Goal: Navigation & Orientation: Go to known website

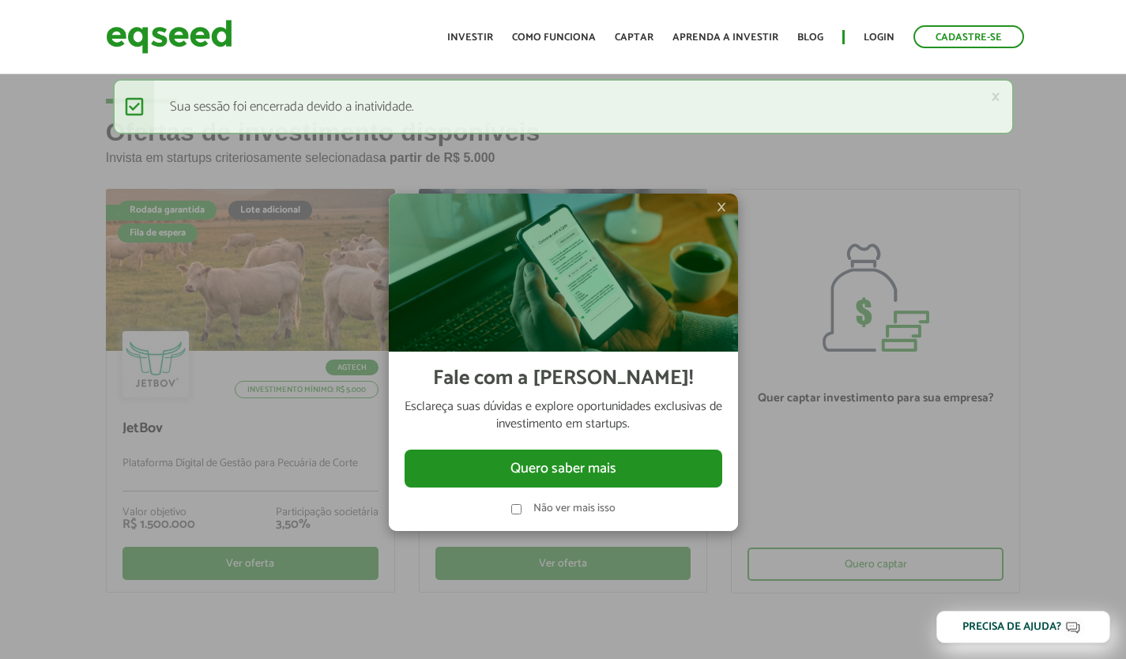
click at [725, 210] on span "×" at bounding box center [721, 207] width 9 height 19
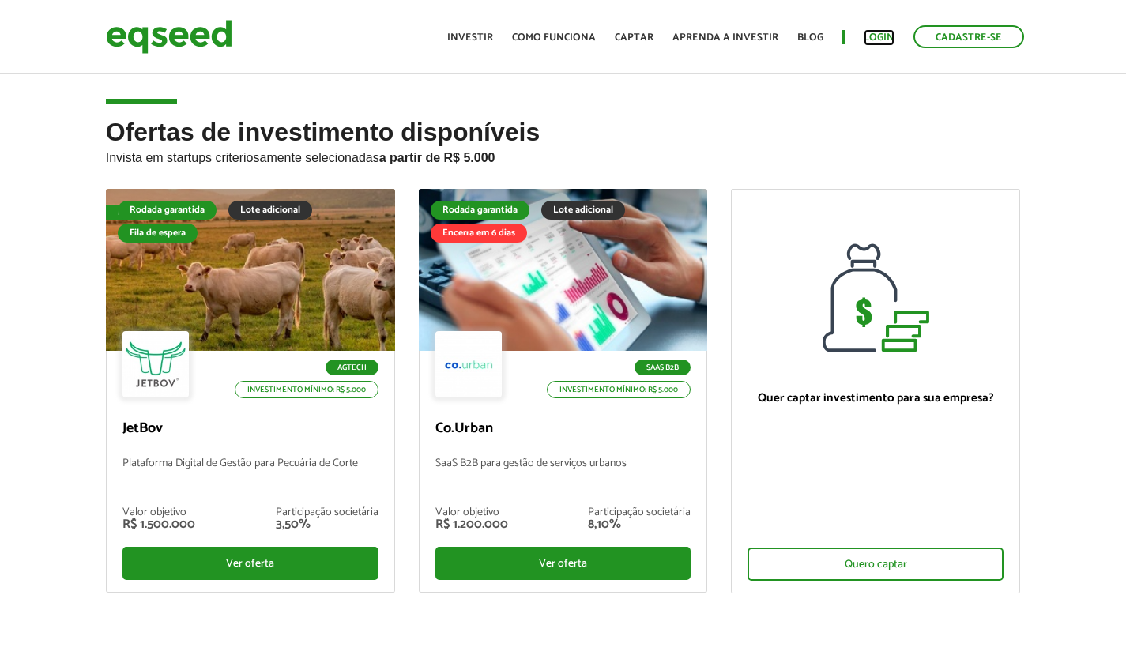
click at [872, 37] on link "Login" at bounding box center [879, 37] width 31 height 10
